Goal: Information Seeking & Learning: Learn about a topic

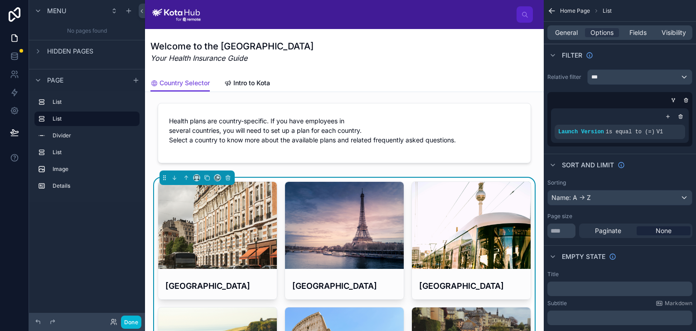
click at [214, 233] on div at bounding box center [217, 225] width 119 height 87
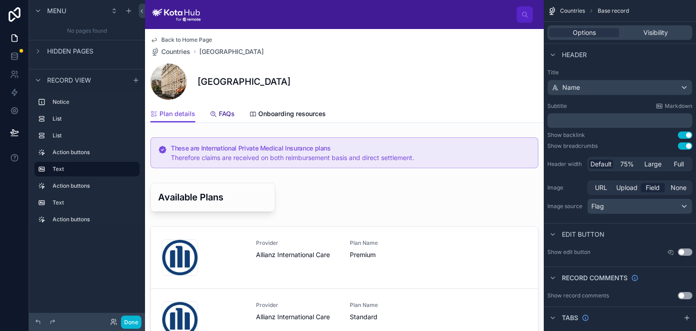
click at [223, 115] on span "FAQs" at bounding box center [227, 113] width 16 height 9
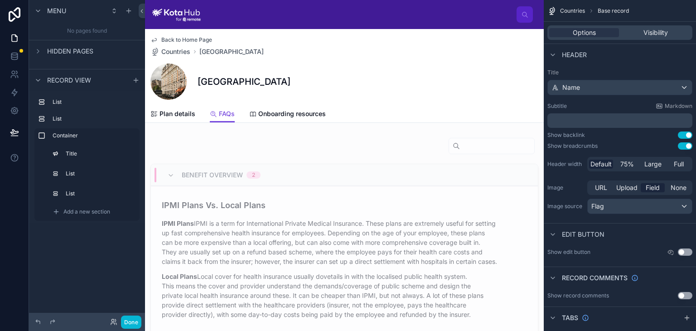
click at [188, 10] on img at bounding box center [176, 14] width 48 height 14
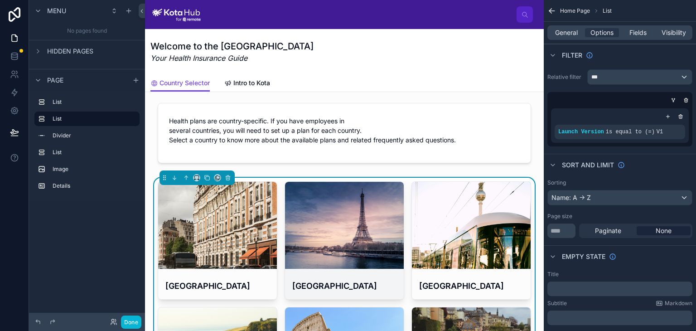
click at [321, 238] on div at bounding box center [344, 225] width 119 height 87
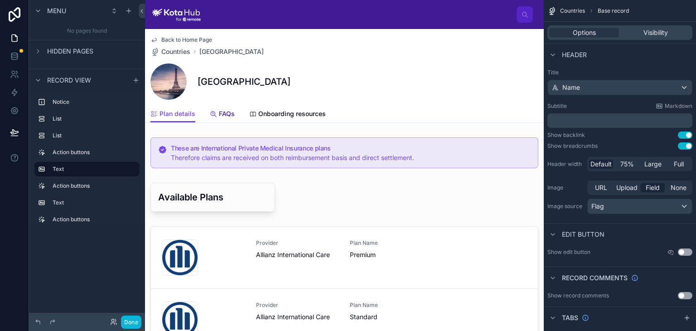
click at [221, 116] on span "FAQs" at bounding box center [227, 113] width 16 height 9
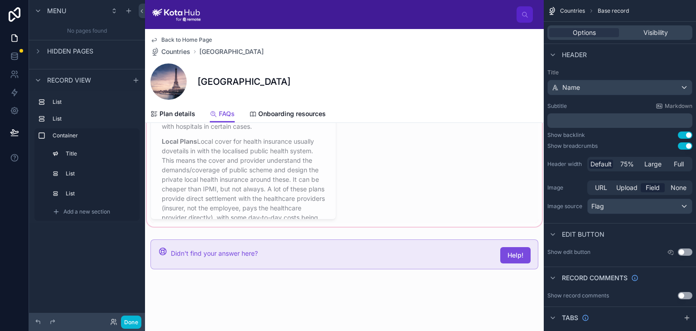
scroll to position [621, 0]
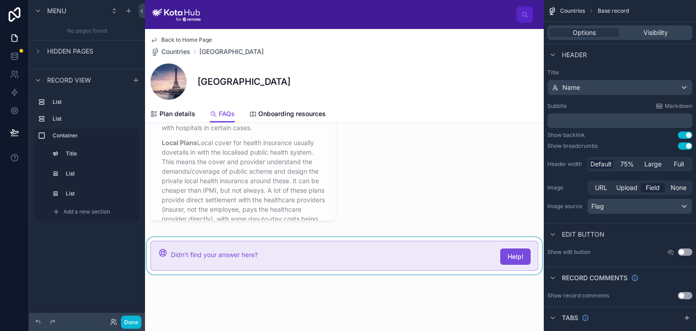
click at [496, 256] on div at bounding box center [344, 255] width 399 height 37
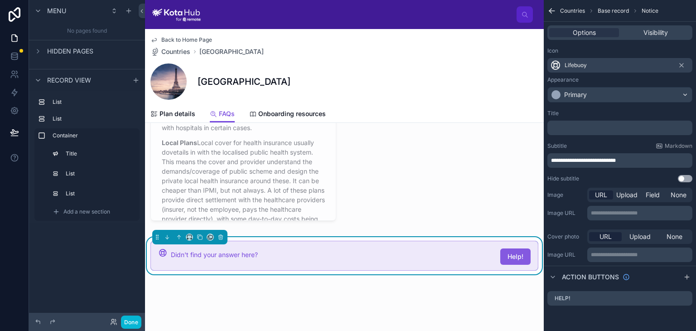
click at [507, 256] on span "Help!" at bounding box center [515, 256] width 16 height 9
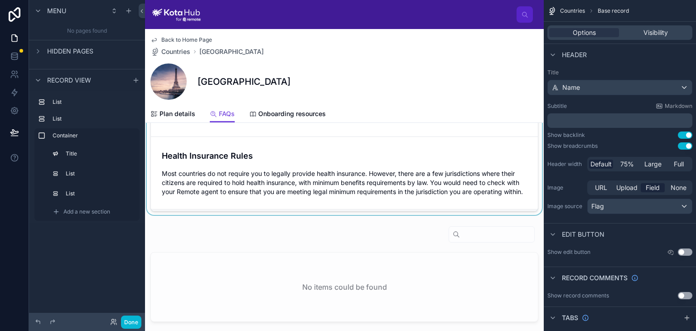
scroll to position [136, 0]
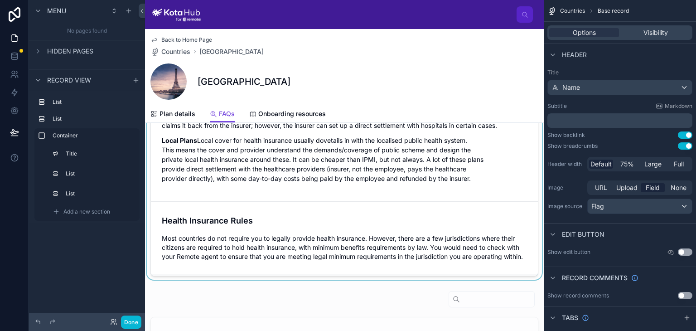
click at [339, 221] on div at bounding box center [344, 139] width 399 height 282
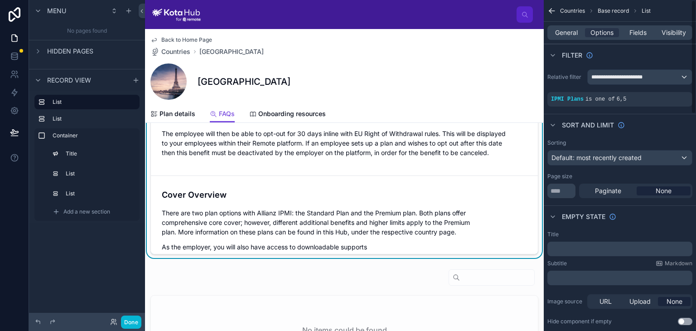
scroll to position [2047, 0]
